Goal: Transaction & Acquisition: Purchase product/service

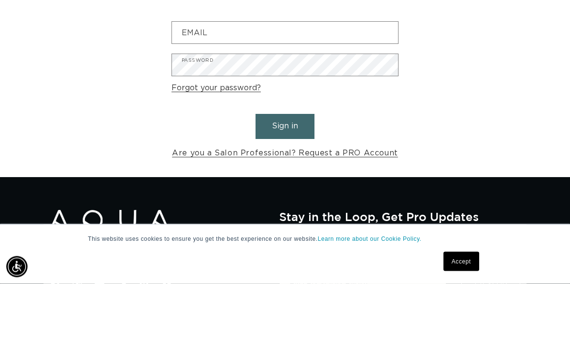
scroll to position [0, 502]
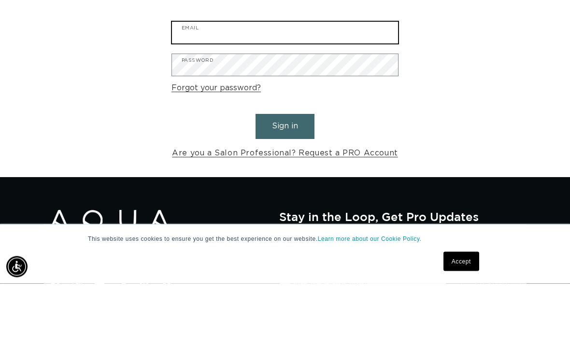
type input "summer.logan1@icloud.com"
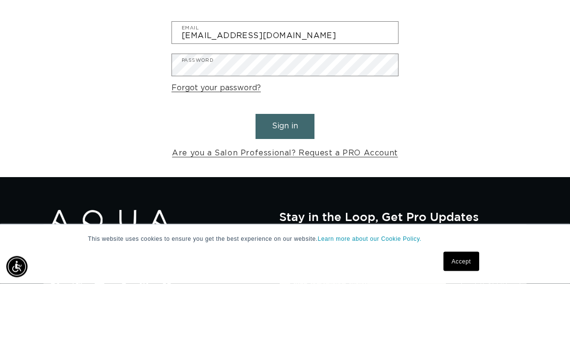
click at [285, 191] on button "Sign in" at bounding box center [285, 203] width 59 height 25
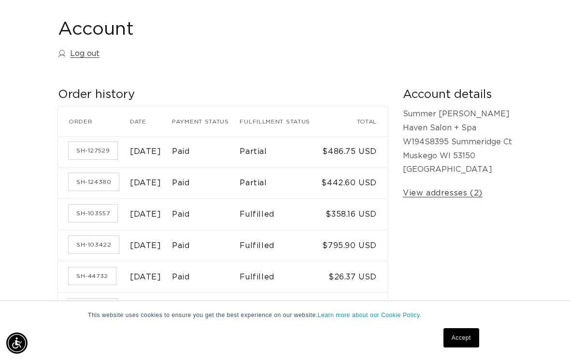
scroll to position [0, 502]
click at [472, 344] on link "Accept" at bounding box center [462, 338] width 36 height 19
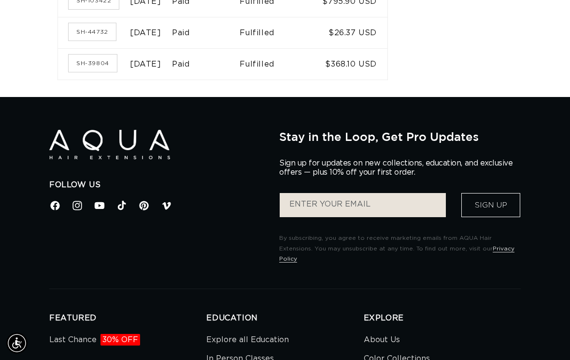
scroll to position [358, 0]
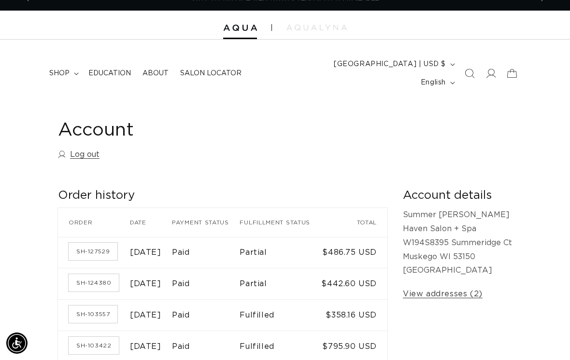
scroll to position [0, 0]
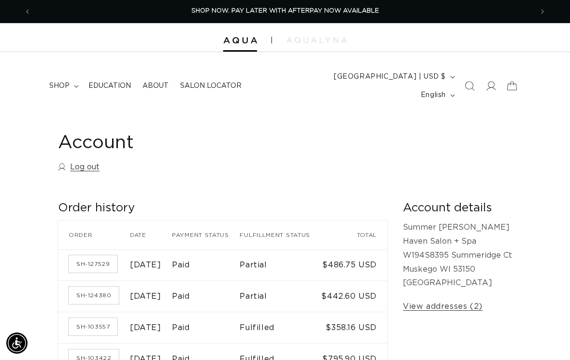
click at [61, 82] on span "shop" at bounding box center [59, 86] width 20 height 9
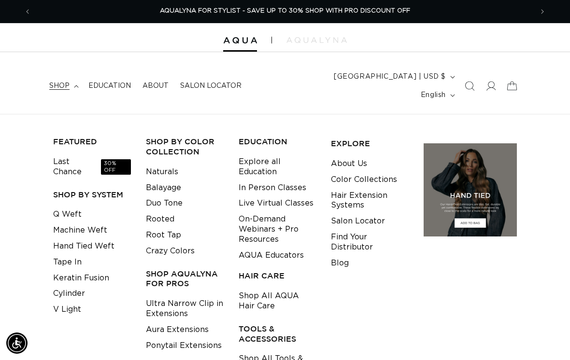
click at [57, 223] on link "Machine Weft" at bounding box center [80, 231] width 54 height 16
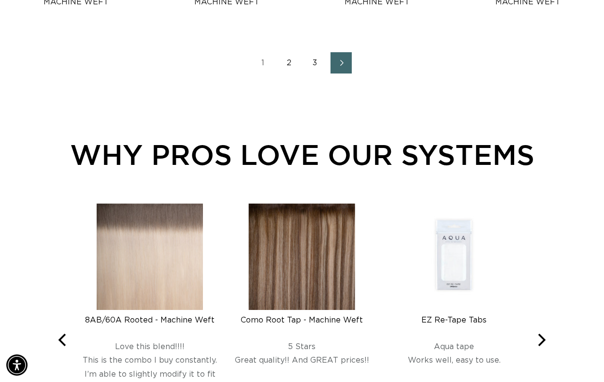
scroll to position [0, 532]
click at [347, 66] on icon "Next page" at bounding box center [342, 63] width 12 height 6
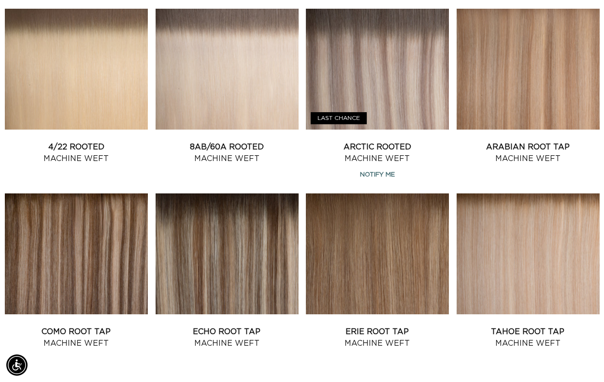
scroll to position [0, 1064]
click at [368, 141] on link "Arctic Rooted Machine Weft" at bounding box center [377, 152] width 143 height 23
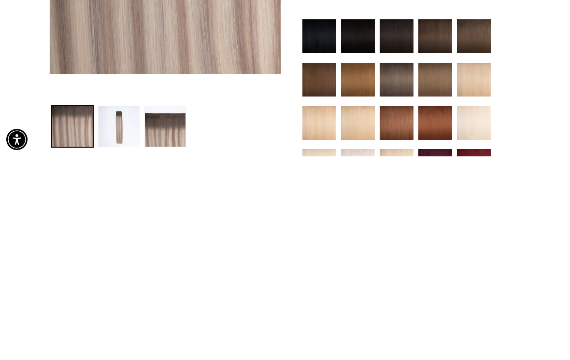
scroll to position [0, 1003]
click at [271, 307] on ul "Gallery Viewer" at bounding box center [165, 330] width 232 height 46
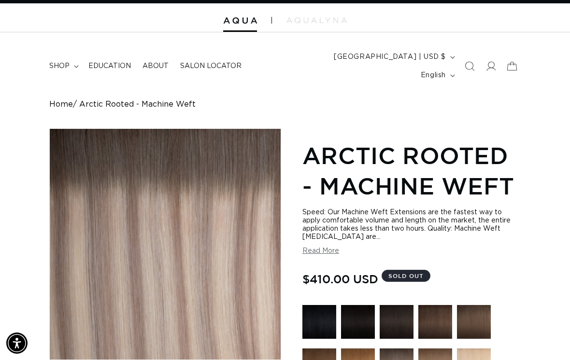
scroll to position [0, 0]
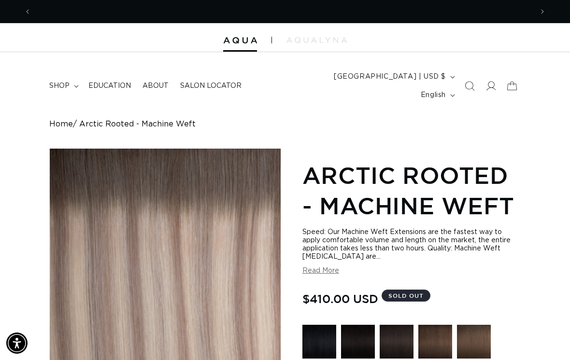
click at [103, 120] on span "Arctic Rooted - Machine Weft" at bounding box center [137, 124] width 116 height 9
click at [57, 83] on summary "shop" at bounding box center [62, 86] width 39 height 20
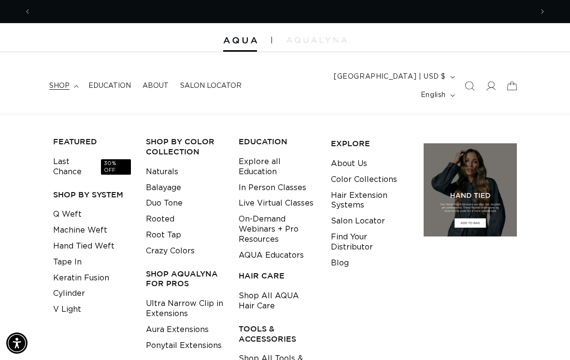
click at [58, 223] on link "Machine Weft" at bounding box center [80, 231] width 54 height 16
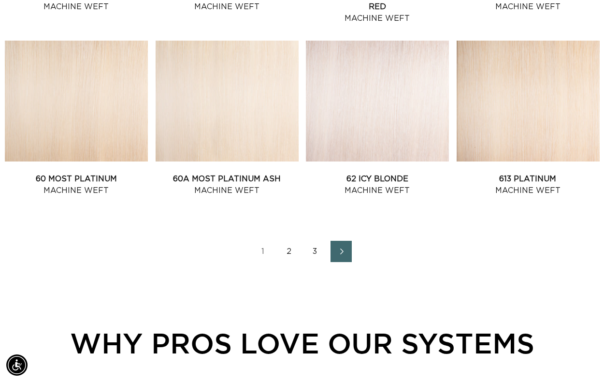
scroll to position [1101, 0]
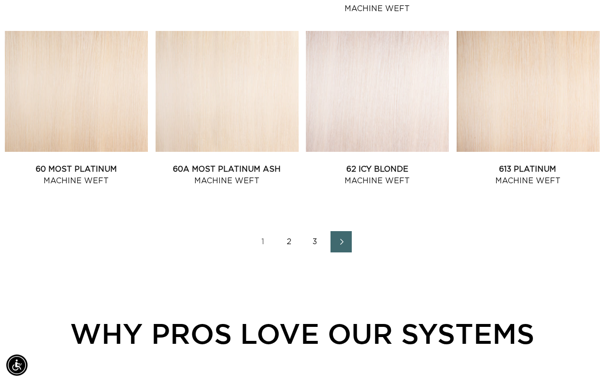
click at [290, 252] on link "2" at bounding box center [288, 241] width 21 height 21
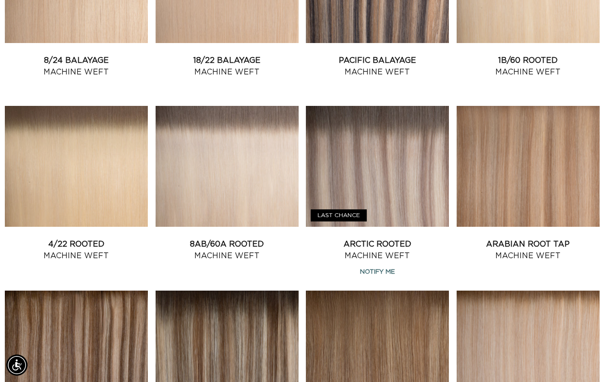
scroll to position [0, 1064]
click at [229, 238] on link "8AB/60A Rooted Machine Weft" at bounding box center [227, 249] width 143 height 23
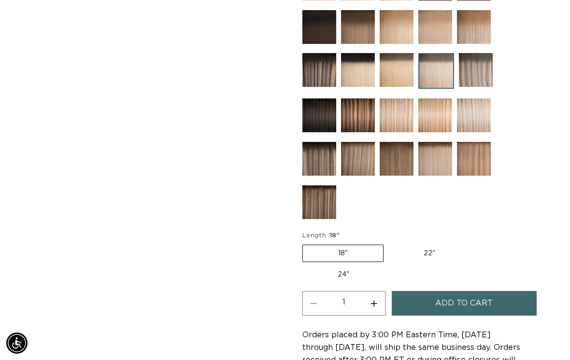
scroll to position [0, 502]
click at [317, 246] on label "18" Variant sold out or unavailable" at bounding box center [342, 253] width 81 height 17
click at [305, 244] on input "18" Variant sold out or unavailable" at bounding box center [305, 243] width 0 height 0
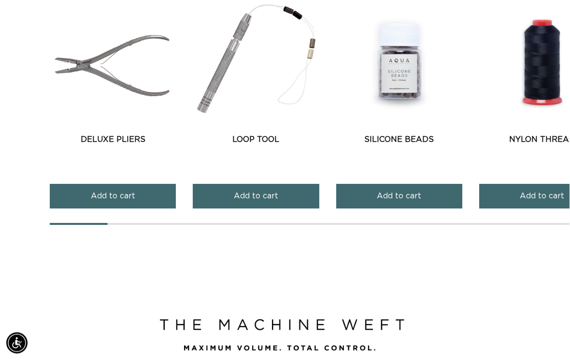
scroll to position [0, 0]
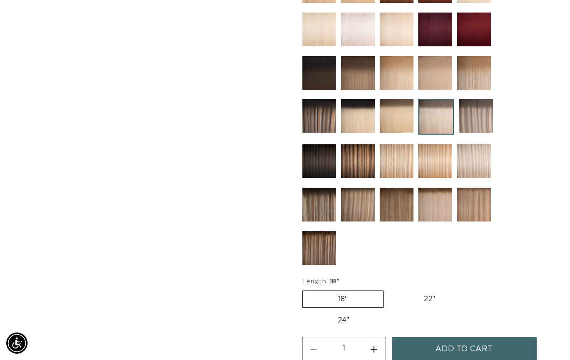
click at [490, 337] on span "Add to cart" at bounding box center [464, 349] width 58 height 25
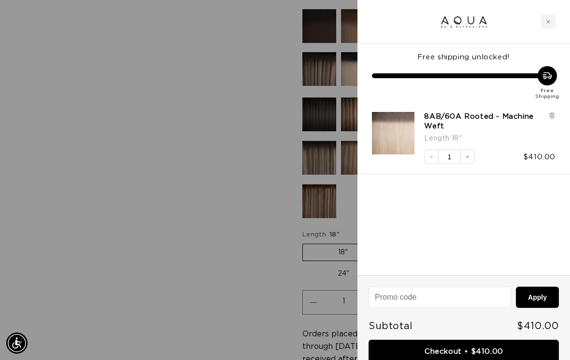
click at [540, 29] on div at bounding box center [464, 22] width 213 height 44
click at [550, 28] on div "Close cart" at bounding box center [548, 21] width 14 height 14
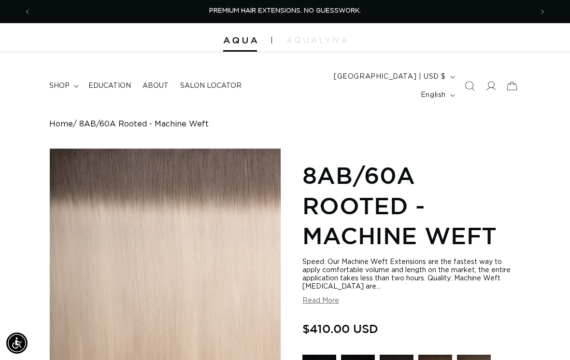
click at [486, 81] on icon at bounding box center [491, 86] width 10 height 10
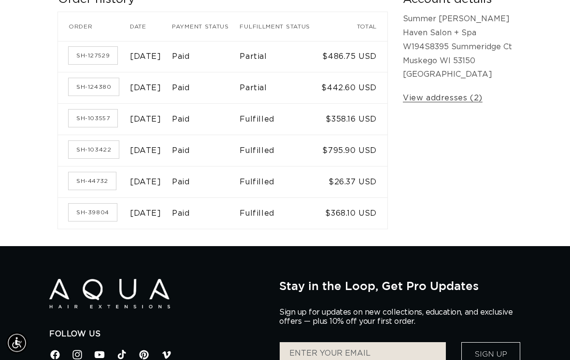
scroll to position [203, 0]
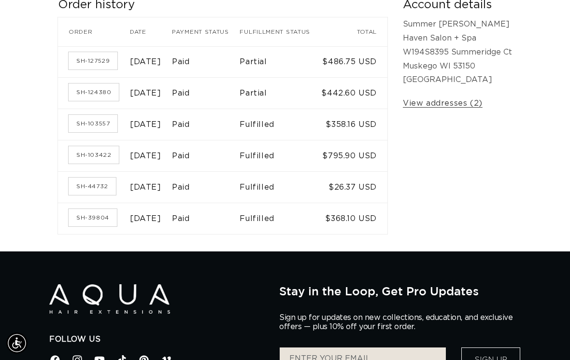
click at [444, 99] on link "View addresses (2)" at bounding box center [443, 104] width 80 height 14
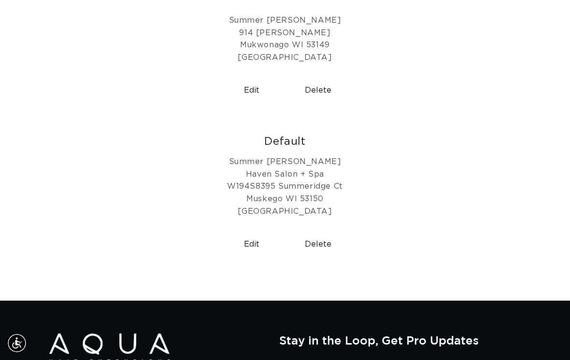
scroll to position [0, 1003]
click at [321, 232] on button "Delete" at bounding box center [318, 244] width 59 height 25
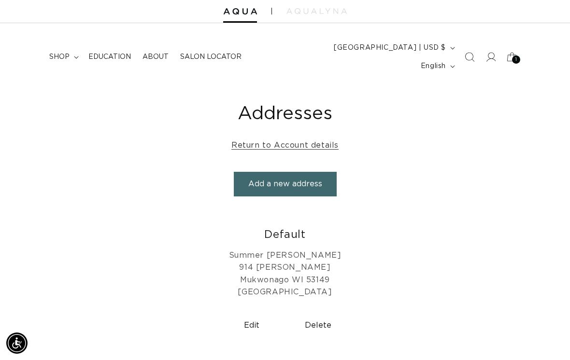
scroll to position [0, 1003]
click at [67, 53] on span "shop" at bounding box center [59, 57] width 20 height 9
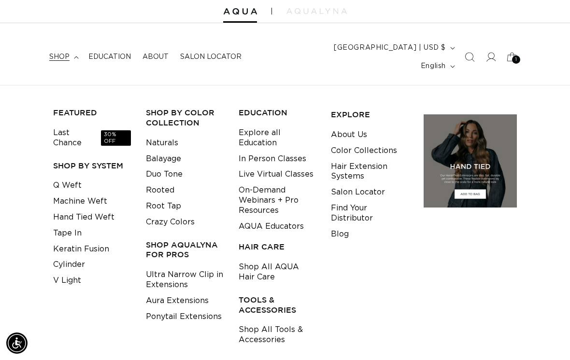
scroll to position [0, 0]
click at [262, 322] on link "Shop All Tools & Accessories" at bounding box center [278, 335] width 78 height 26
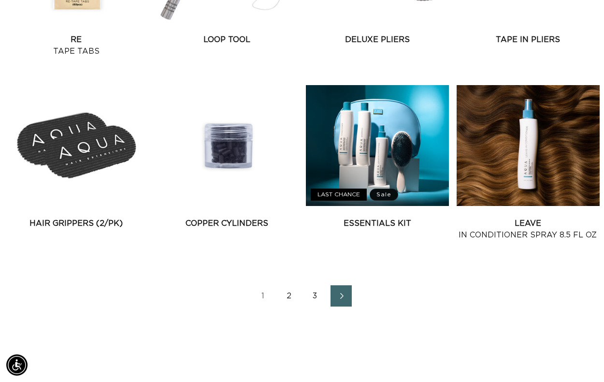
scroll to position [1086, 0]
click at [379, 217] on link "Essentials Kit" at bounding box center [377, 223] width 143 height 12
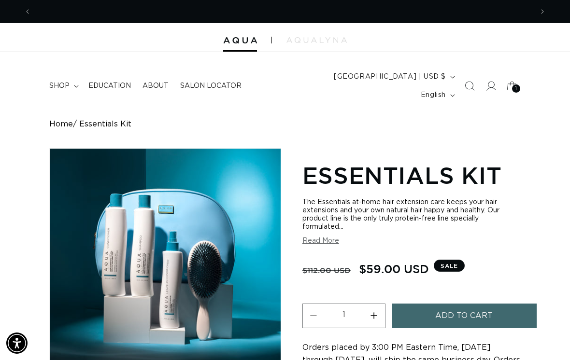
scroll to position [0, 502]
click at [60, 120] on link "Home" at bounding box center [61, 124] width 24 height 9
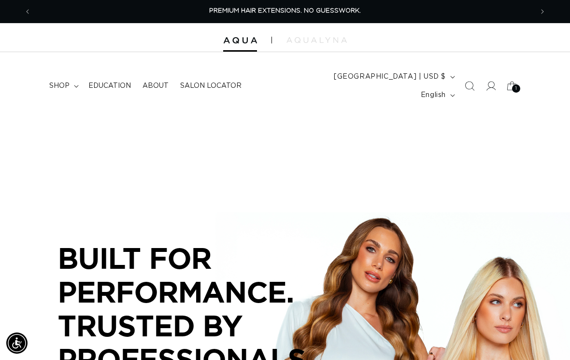
click at [67, 82] on span "shop" at bounding box center [59, 86] width 20 height 9
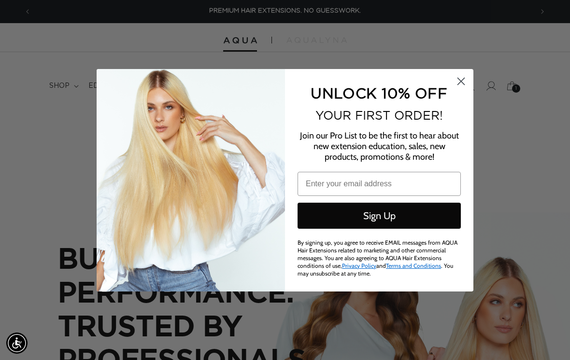
click at [456, 80] on circle "Close dialog" at bounding box center [461, 81] width 16 height 16
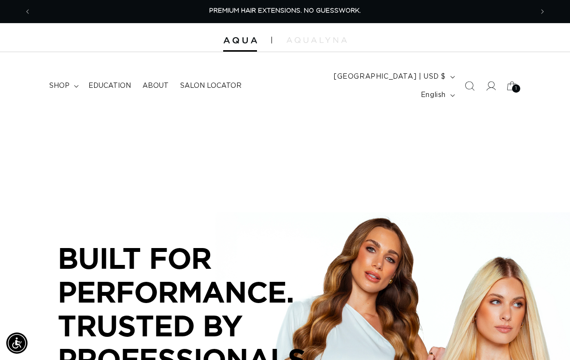
click at [70, 76] on summary "shop" at bounding box center [62, 86] width 39 height 20
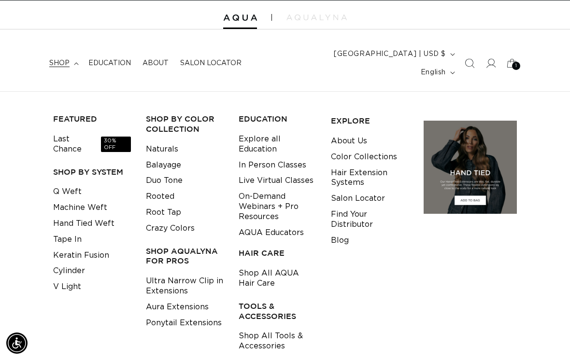
scroll to position [0, 1003]
click at [256, 329] on link "Shop All Tools & Accessories" at bounding box center [278, 342] width 78 height 26
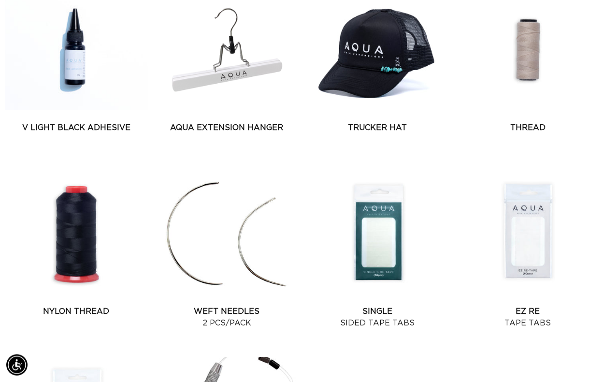
scroll to position [629, 0]
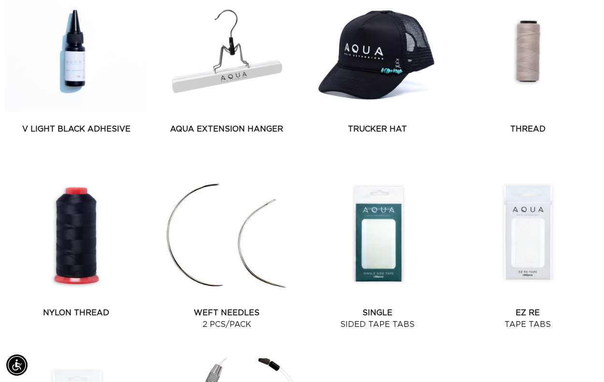
click at [524, 123] on link "Thread" at bounding box center [528, 129] width 143 height 12
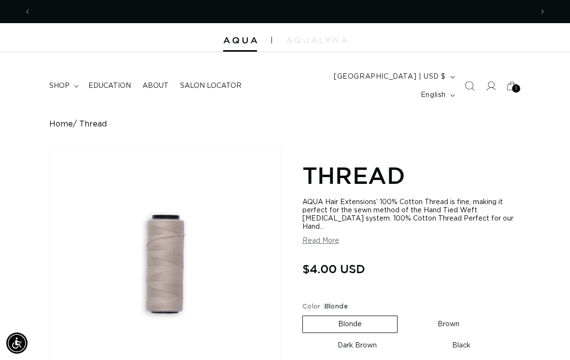
scroll to position [0, 502]
click at [446, 317] on label "Brown Variant sold out or unavailable" at bounding box center [449, 325] width 92 height 16
click at [403, 314] on input "Brown Variant sold out or unavailable" at bounding box center [403, 314] width 0 height 0
radio input "true"
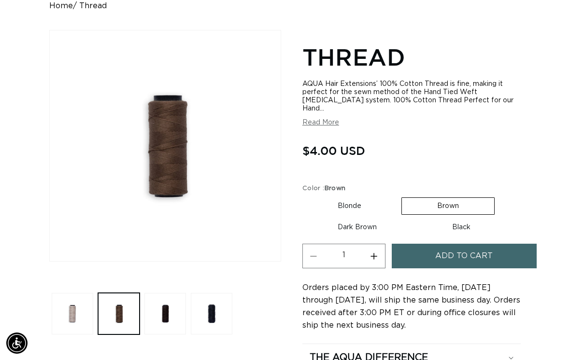
click at [414, 244] on button "Add to cart" at bounding box center [464, 256] width 145 height 25
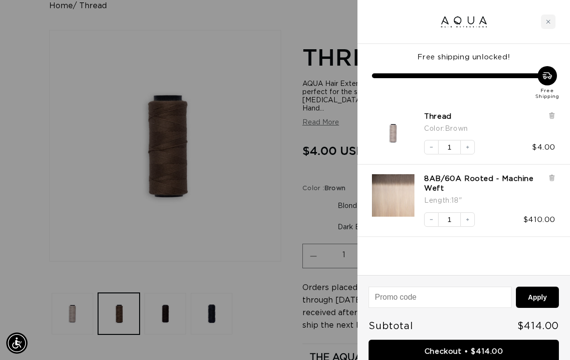
scroll to position [0, 502]
click at [403, 5] on div at bounding box center [464, 22] width 213 height 44
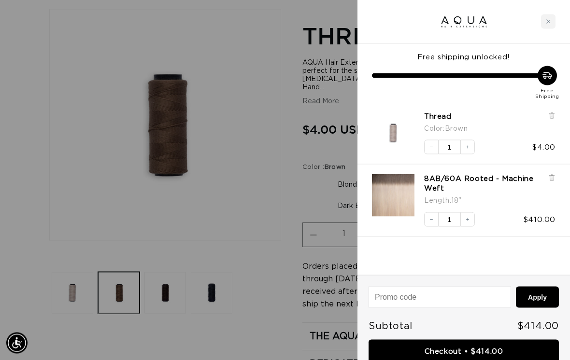
scroll to position [140, 0]
click at [211, 209] on div at bounding box center [285, 180] width 570 height 360
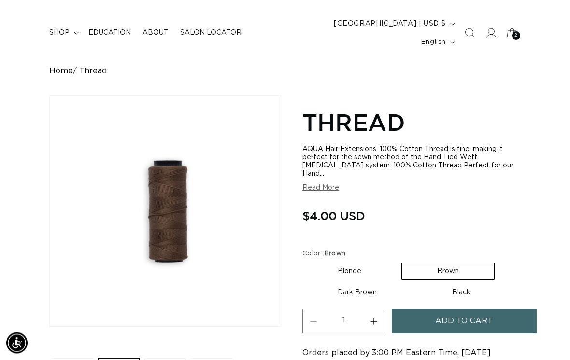
scroll to position [0, 0]
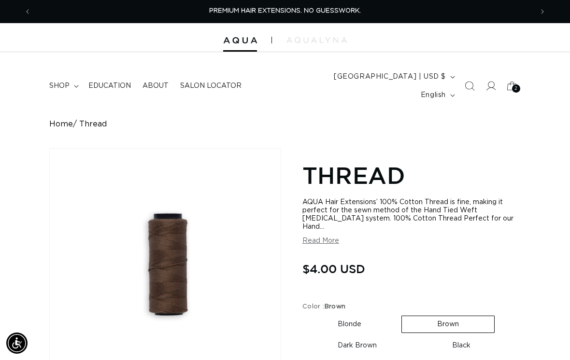
click at [71, 83] on summary "shop" at bounding box center [62, 86] width 39 height 20
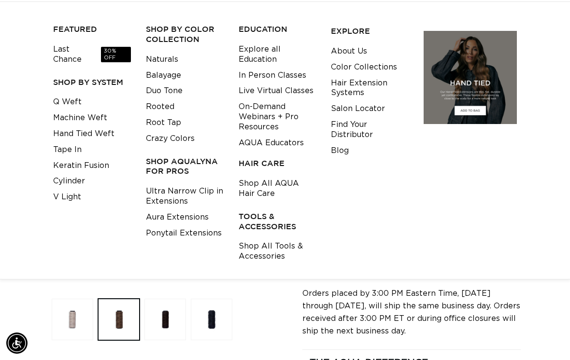
scroll to position [113, 0]
click at [246, 238] on link "Shop All Tools & Accessories" at bounding box center [278, 251] width 78 height 26
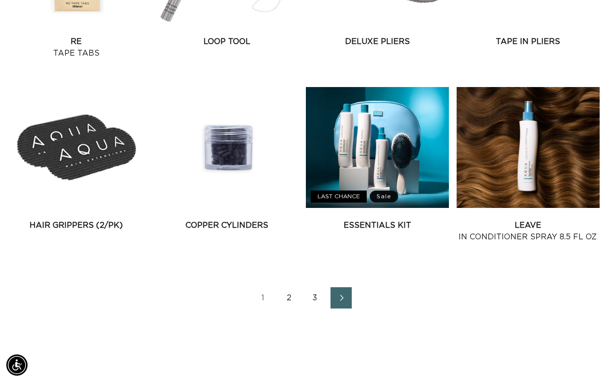
scroll to position [0, 1064]
click at [286, 308] on link "2" at bounding box center [288, 297] width 21 height 21
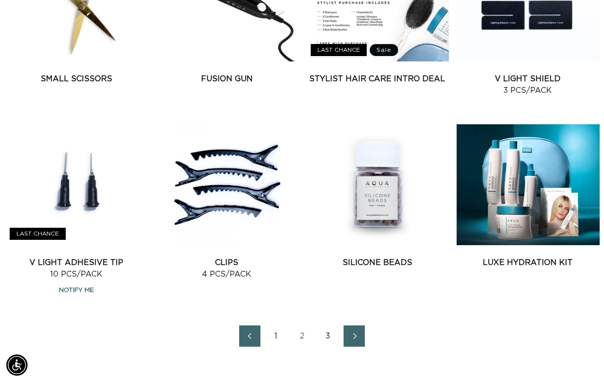
click at [360, 268] on link "Silicone Beads" at bounding box center [377, 263] width 143 height 12
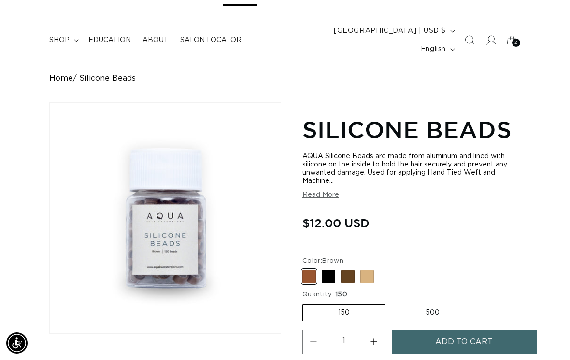
scroll to position [0, 502]
click at [347, 270] on span at bounding box center [348, 277] width 14 height 14
click at [305, 268] on input "Dark Brown Variant sold out or unavailable" at bounding box center [305, 268] width 0 height 0
radio input "true"
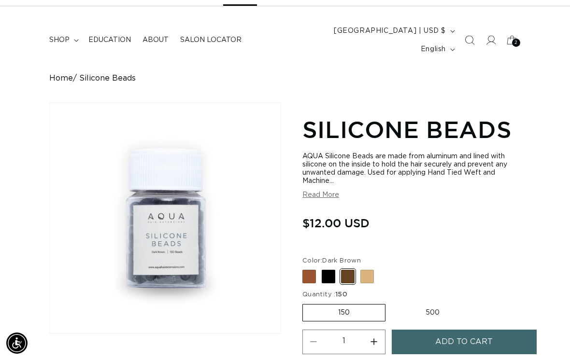
click at [316, 270] on span at bounding box center [309, 277] width 14 height 14
click at [305, 268] on input "Brown Variant sold out or unavailable" at bounding box center [305, 268] width 0 height 0
radio input "true"
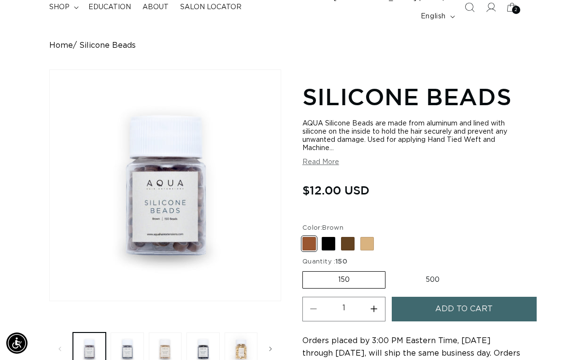
scroll to position [0, 1003]
click at [422, 272] on label "500 Variant sold out or unavailable" at bounding box center [432, 280] width 85 height 16
click at [391, 270] on input "500 Variant sold out or unavailable" at bounding box center [390, 270] width 0 height 0
radio input "true"
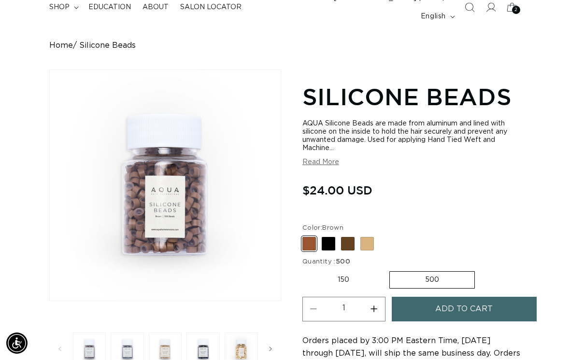
click at [352, 272] on label "150 Variant sold out or unavailable" at bounding box center [343, 280] width 82 height 16
click at [305, 270] on input "150 Variant sold out or unavailable" at bounding box center [305, 270] width 0 height 0
radio input "true"
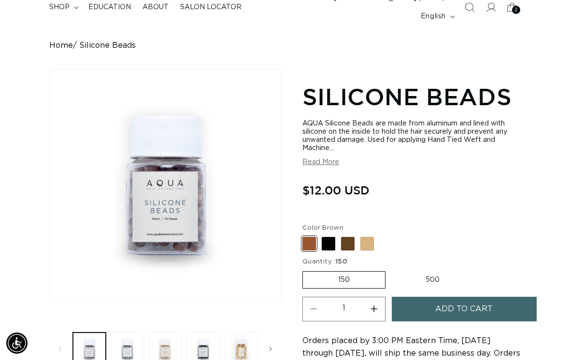
click at [404, 272] on label "500 Variant sold out or unavailable" at bounding box center [432, 280] width 85 height 16
click at [391, 270] on input "500 Variant sold out or unavailable" at bounding box center [390, 270] width 0 height 0
radio input "true"
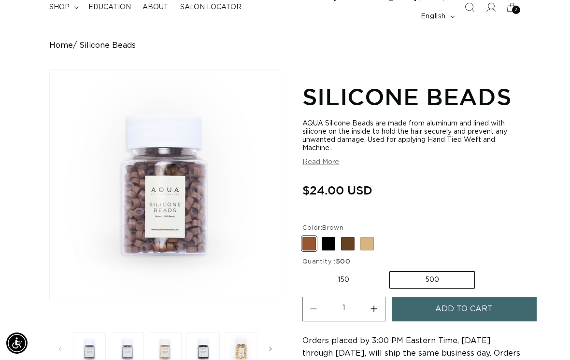
scroll to position [0, 502]
click at [419, 297] on button "Add to cart" at bounding box center [464, 309] width 145 height 25
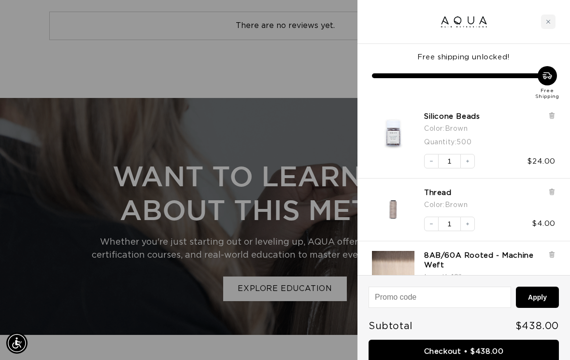
scroll to position [0, 1003]
click at [475, 288] on input at bounding box center [440, 298] width 142 height 20
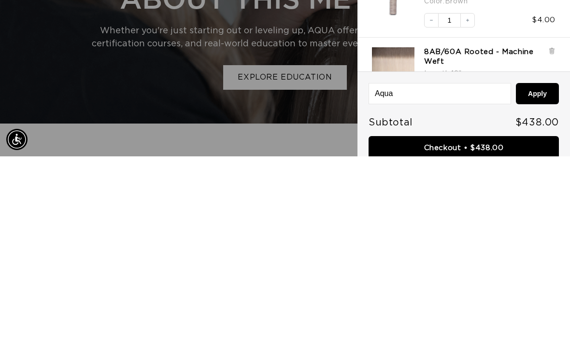
scroll to position [0, 502]
type input "Aqua15"
click at [538, 287] on button "Apply" at bounding box center [537, 297] width 43 height 21
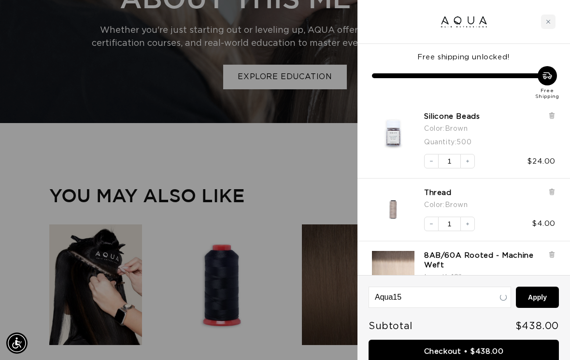
scroll to position [0, 1003]
click at [498, 292] on input "Aqua15" at bounding box center [440, 298] width 142 height 20
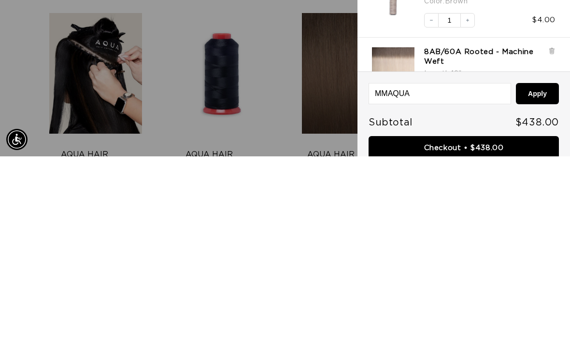
scroll to position [0, 0]
type input "MMAQUA10"
click at [551, 287] on button "Apply" at bounding box center [537, 297] width 43 height 21
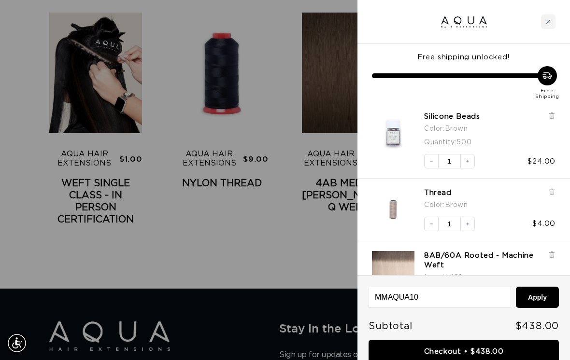
click at [453, 304] on input "MMAQUA10" at bounding box center [440, 298] width 142 height 20
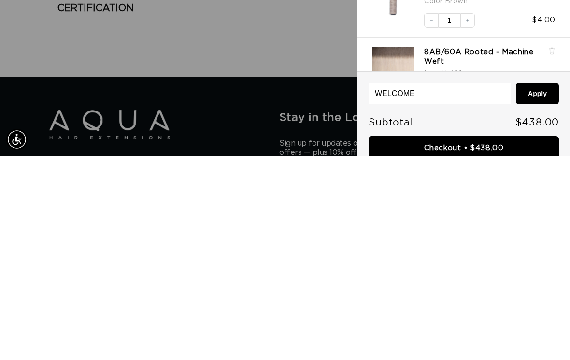
scroll to position [0, 502]
type input "WELCOMEAQUA"
click at [543, 287] on button "Apply" at bounding box center [537, 297] width 43 height 21
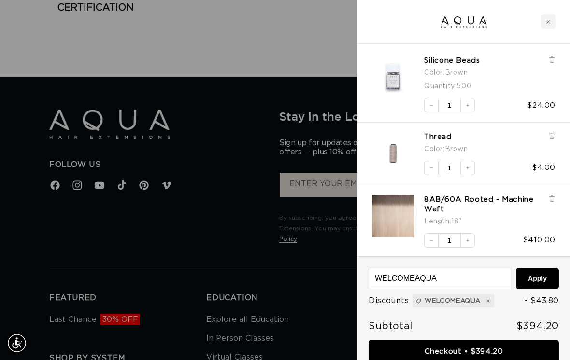
scroll to position [55, 0]
click at [479, 352] on link "Checkout • $394.20" at bounding box center [464, 352] width 190 height 25
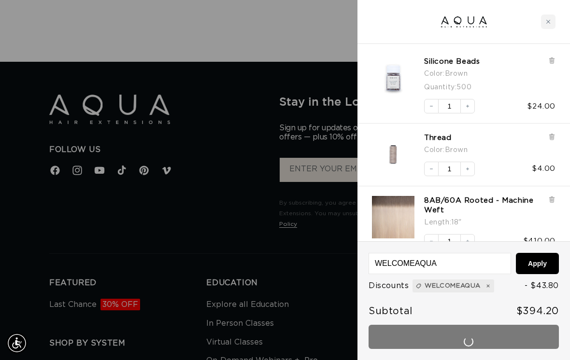
scroll to position [0, 0]
